Goal: Transaction & Acquisition: Purchase product/service

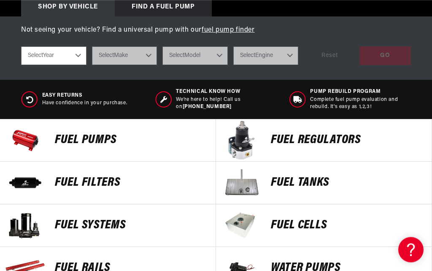
scroll to position [303, 0]
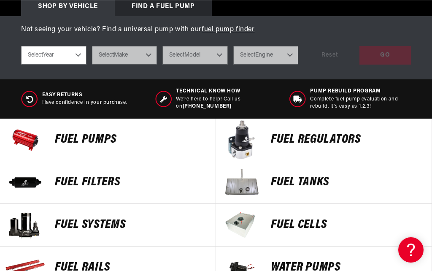
click at [326, 138] on p "FUEL REGULATORS" at bounding box center [347, 139] width 152 height 13
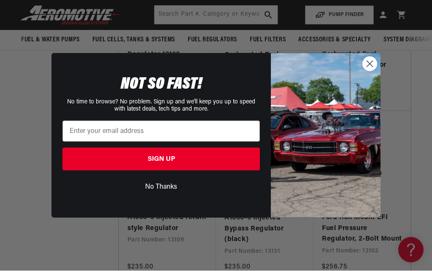
click at [374, 64] on circle "Close dialog" at bounding box center [370, 64] width 14 height 14
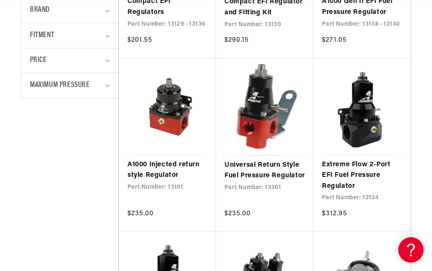
click at [260, 160] on link "Universal Return Style Fuel Pressure Regulator" at bounding box center [265, 171] width 81 height 22
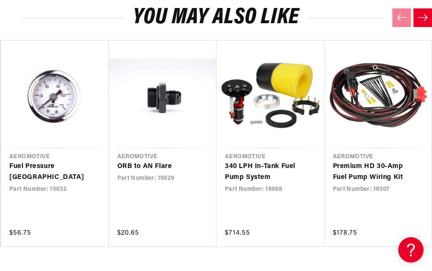
click at [390, 161] on link "Premium HD 30-Amp Fuel Pump Wiring Kit" at bounding box center [374, 172] width 83 height 22
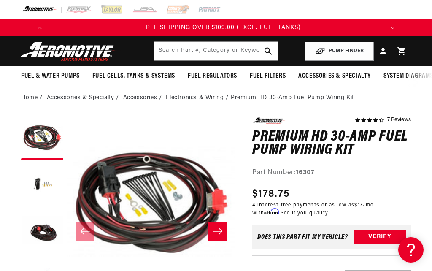
scroll to position [0, 334]
